Goal: Transaction & Acquisition: Purchase product/service

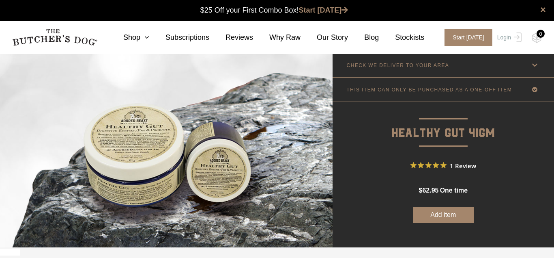
scroll to position [0, 0]
click at [149, 37] on icon at bounding box center [144, 37] width 9 height 7
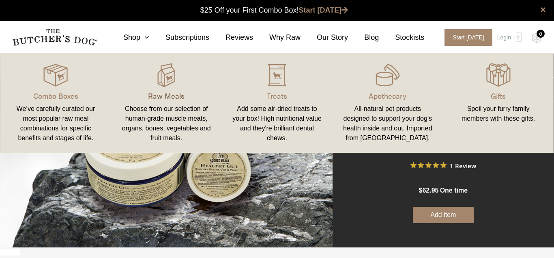
click at [177, 95] on p "Raw Meals" at bounding box center [166, 95] width 91 height 11
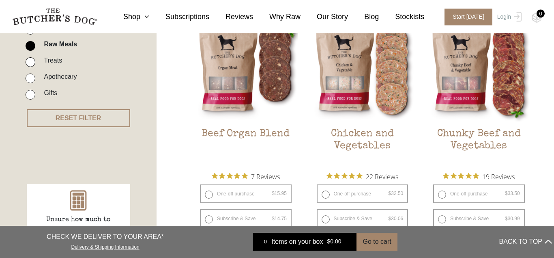
scroll to position [285, 0]
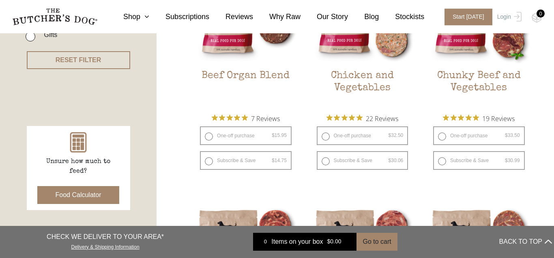
drag, startPoint x: 549, startPoint y: 57, endPoint x: 552, endPoint y: 82, distance: 25.4
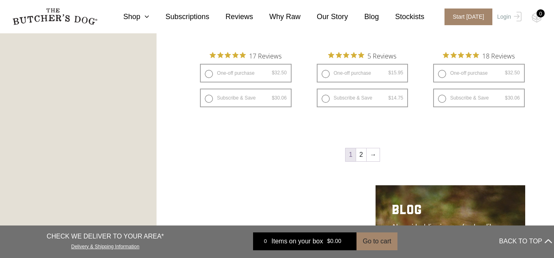
scroll to position [1117, 0]
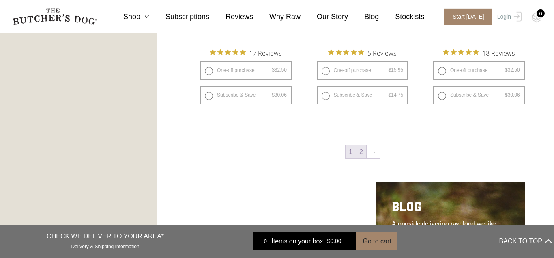
click at [363, 152] on link "2" at bounding box center [361, 151] width 10 height 13
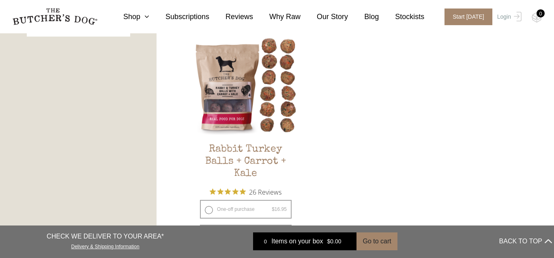
scroll to position [463, 0]
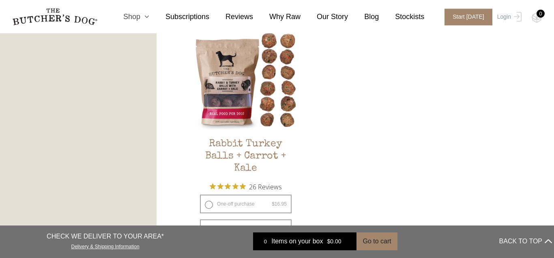
click at [149, 17] on icon at bounding box center [144, 16] width 9 height 7
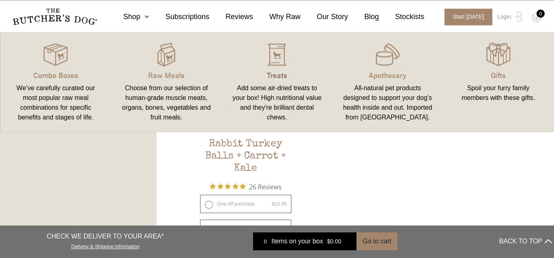
click at [280, 76] on p "Treats" at bounding box center [277, 74] width 91 height 11
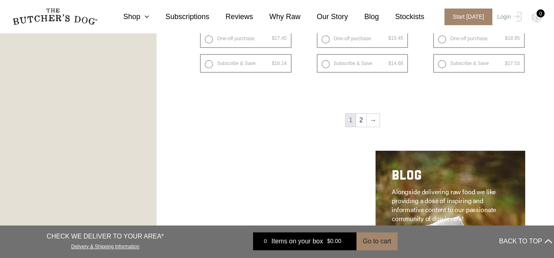
scroll to position [1183, 0]
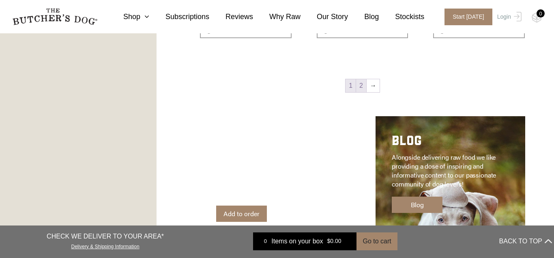
click at [362, 86] on link "2" at bounding box center [361, 85] width 10 height 13
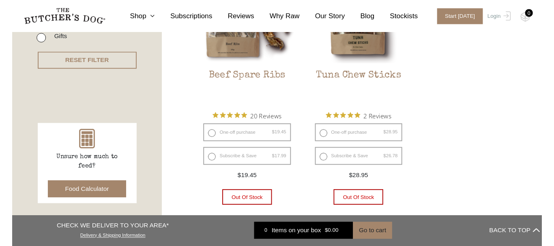
scroll to position [222, 0]
